Goal: Task Accomplishment & Management: Manage account settings

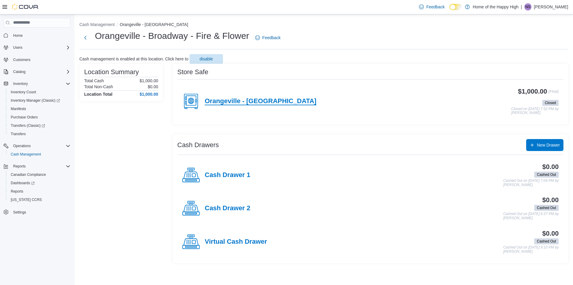
click at [266, 100] on h4 "Orangeville - Broadway" at bounding box center [261, 101] width 112 height 8
click at [225, 94] on div "Orangeville - Broadway" at bounding box center [249, 101] width 134 height 18
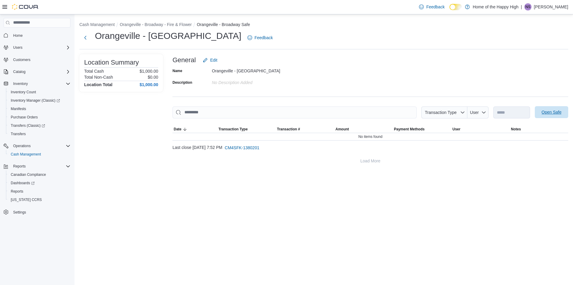
click at [544, 109] on span "Open Safe" at bounding box center [552, 112] width 26 height 12
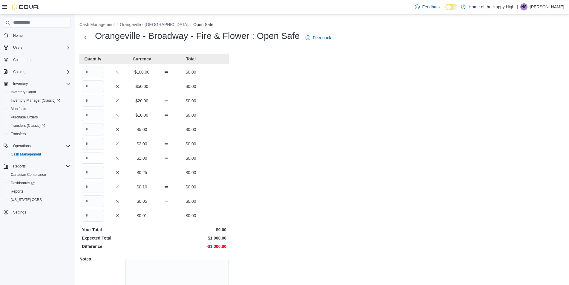
drag, startPoint x: 251, startPoint y: 153, endPoint x: 90, endPoint y: 156, distance: 161.0
click at [90, 156] on input "Quantity" at bounding box center [93, 158] width 22 height 12
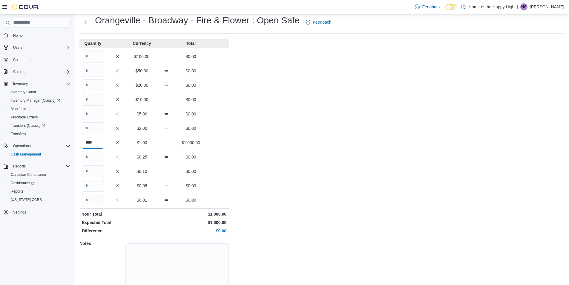
scroll to position [30, 0]
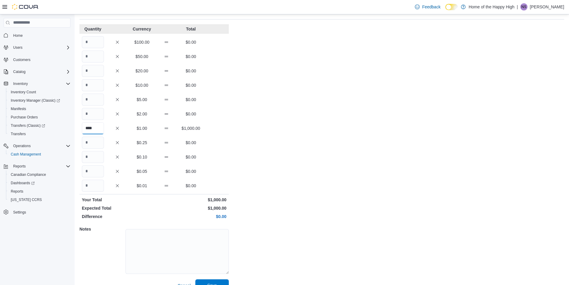
type input "****"
click at [209, 279] on span "Save" at bounding box center [212, 285] width 26 height 12
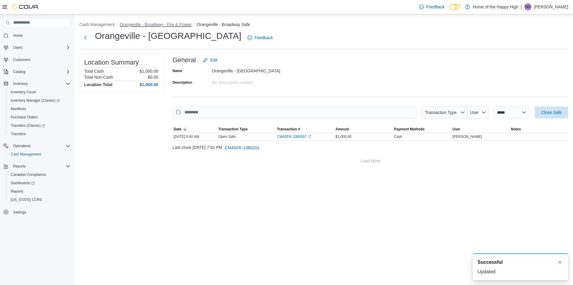
click at [185, 24] on button "Orangeville - Broadway - Fire & Flower" at bounding box center [156, 24] width 72 height 5
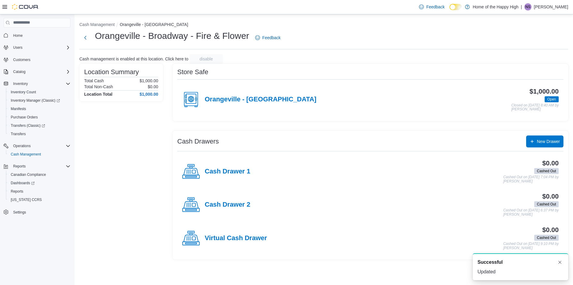
click at [232, 163] on div "Cash Drawer 1" at bounding box center [216, 171] width 68 height 18
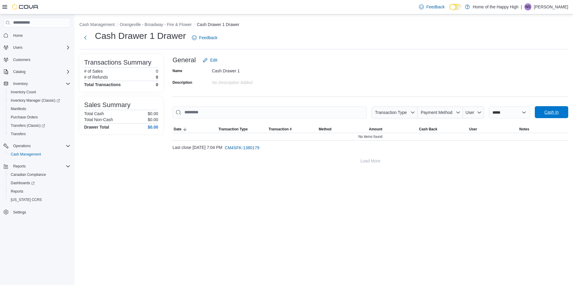
click at [543, 111] on span "Cash In" at bounding box center [552, 112] width 26 height 12
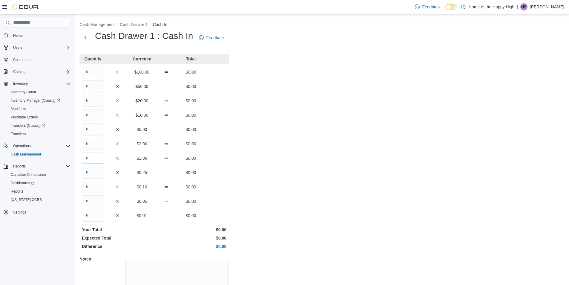
click at [100, 161] on input "Quantity" at bounding box center [93, 158] width 22 height 12
click at [94, 157] on input "****" at bounding box center [93, 158] width 22 height 12
type input "*"
click at [100, 68] on input "Quantity" at bounding box center [93, 72] width 22 height 12
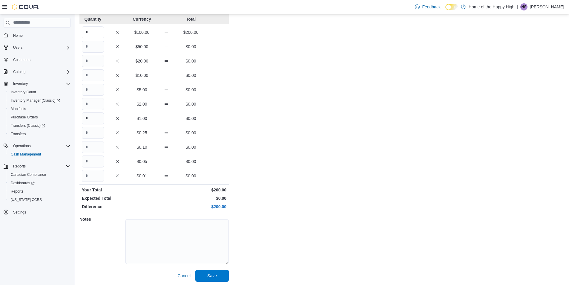
scroll to position [41, 0]
type input "*"
click at [210, 267] on div "Notes" at bounding box center [153, 239] width 149 height 58
click at [210, 267] on div "Quantity Currency Total * $100.00 $200.00 $50.00 $0.00 $20.00 $0.00 $10.00 $0.0…" at bounding box center [153, 146] width 149 height 267
click at [199, 271] on span "Save" at bounding box center [212, 274] width 26 height 12
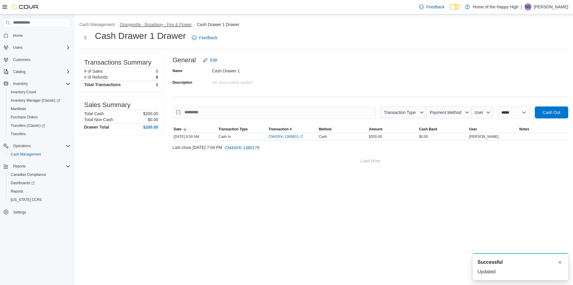
click at [184, 27] on button "Orangeville - Broadway - Fire & Flower" at bounding box center [156, 24] width 72 height 5
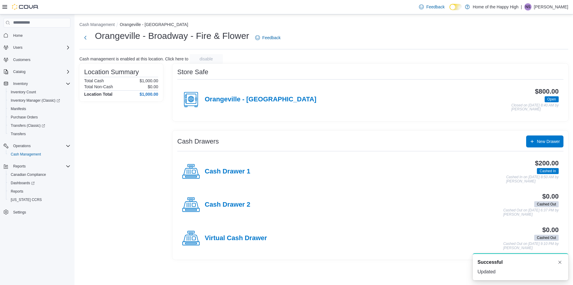
click at [205, 199] on div "Cash Drawer 2" at bounding box center [216, 205] width 68 height 18
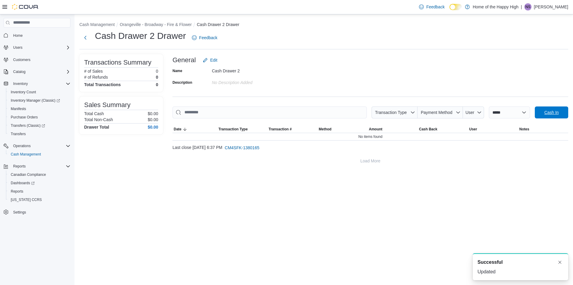
drag, startPoint x: 546, startPoint y: 114, endPoint x: 520, endPoint y: 108, distance: 26.4
click at [547, 113] on span "Cash In" at bounding box center [552, 112] width 14 height 6
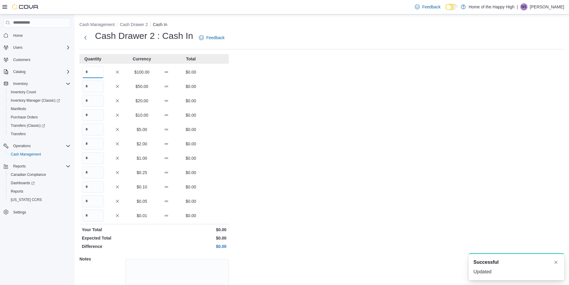
click at [100, 73] on input "Quantity" at bounding box center [93, 72] width 22 height 12
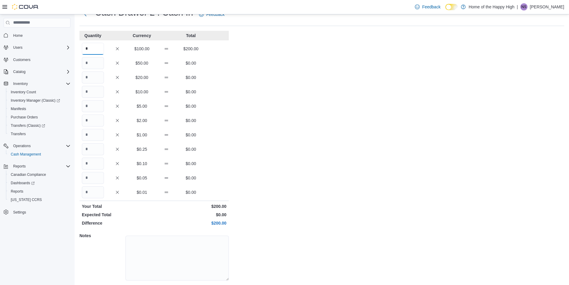
scroll to position [41, 0]
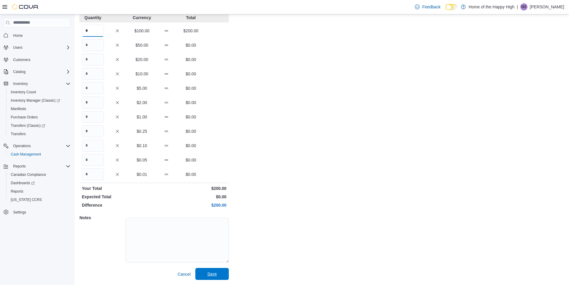
type input "*"
click at [210, 268] on span "Save" at bounding box center [212, 274] width 26 height 12
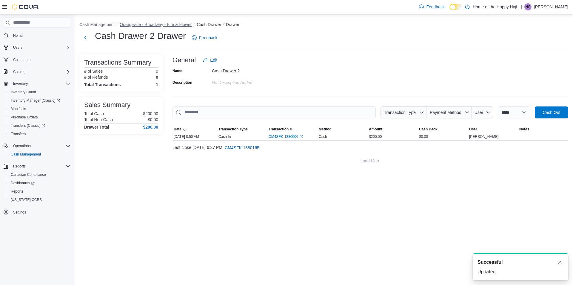
click at [171, 22] on button "Orangeville - Broadway - Fire & Flower" at bounding box center [156, 24] width 72 height 5
